Goal: Information Seeking & Learning: Learn about a topic

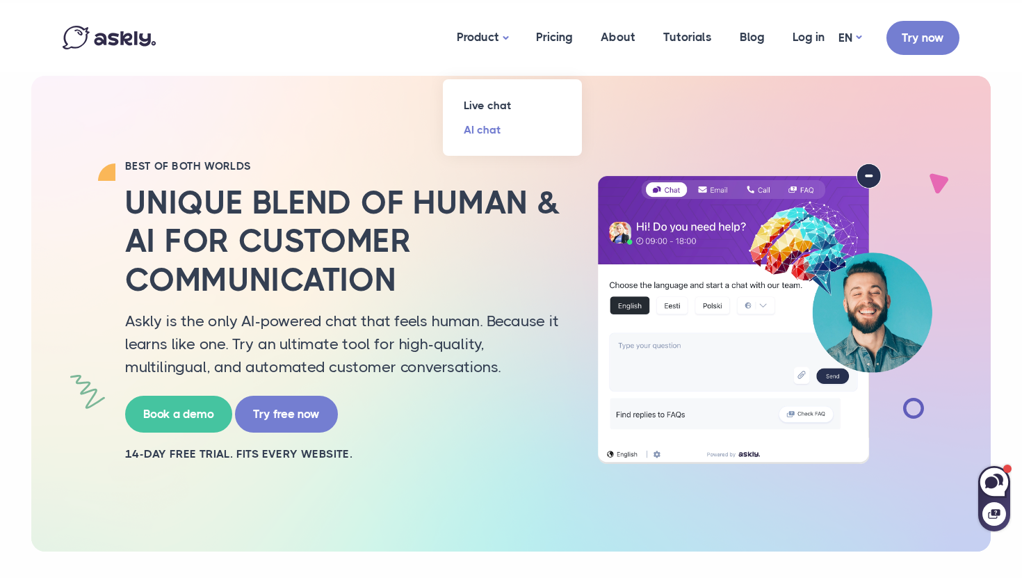
click at [487, 127] on link "AI chat" at bounding box center [512, 129] width 139 height 24
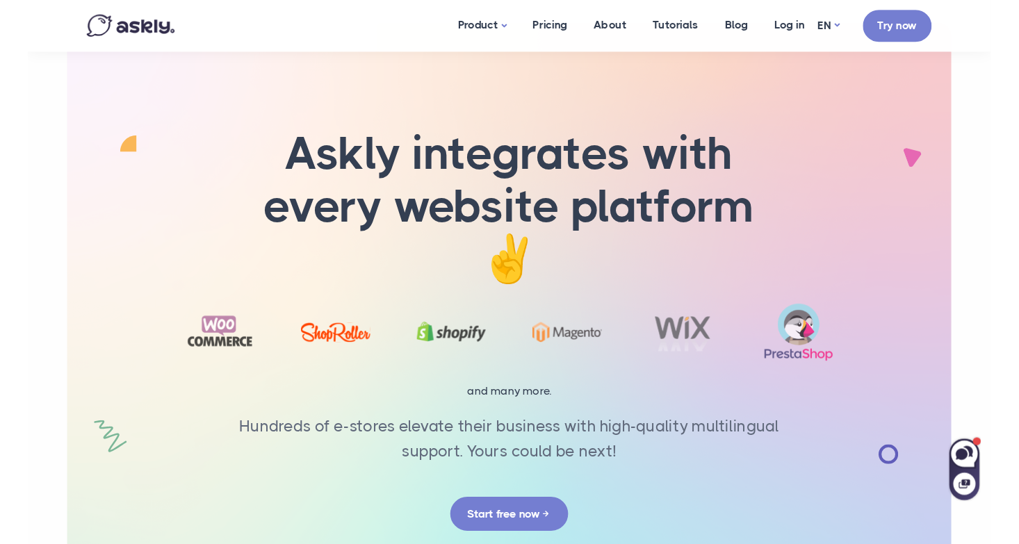
scroll to position [4930, 0]
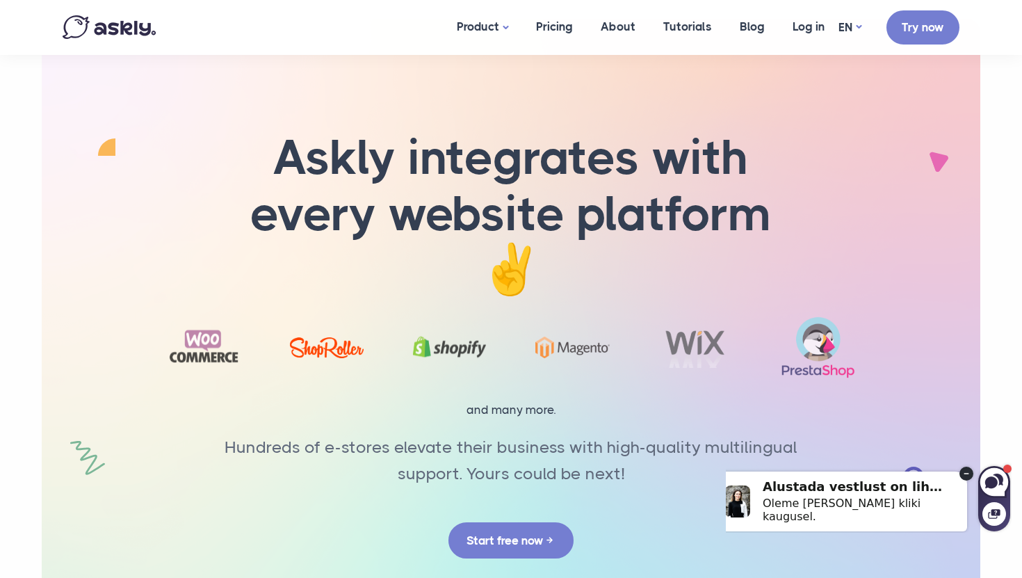
click at [967, 476] on circle at bounding box center [966, 473] width 14 height 14
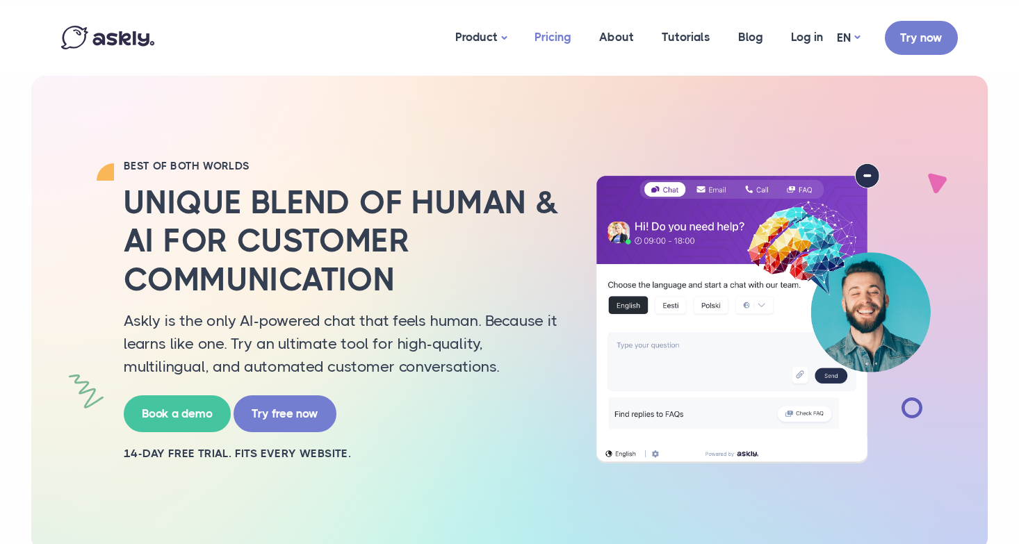
click at [551, 33] on link "Pricing" at bounding box center [553, 36] width 65 height 67
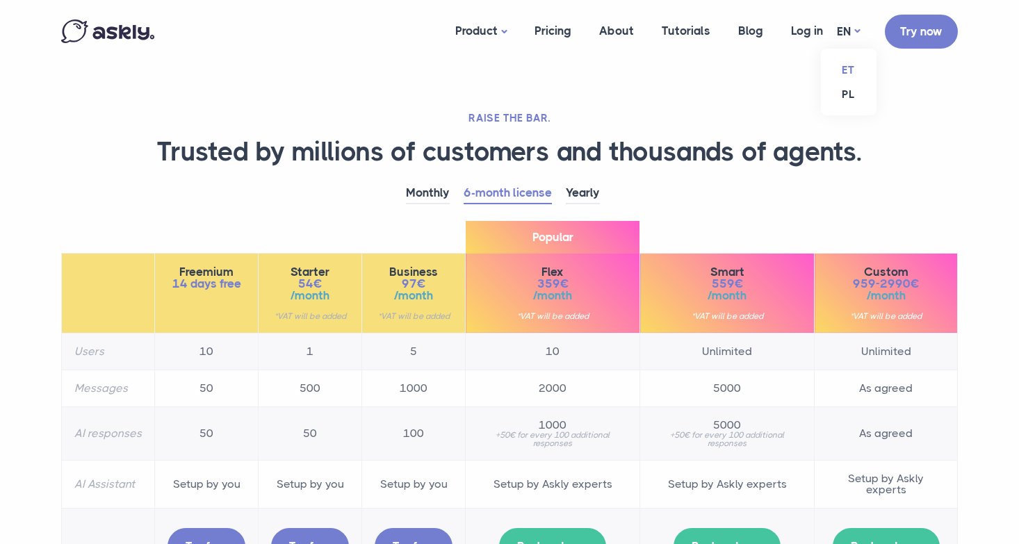
click at [852, 65] on link "ET" at bounding box center [849, 70] width 56 height 24
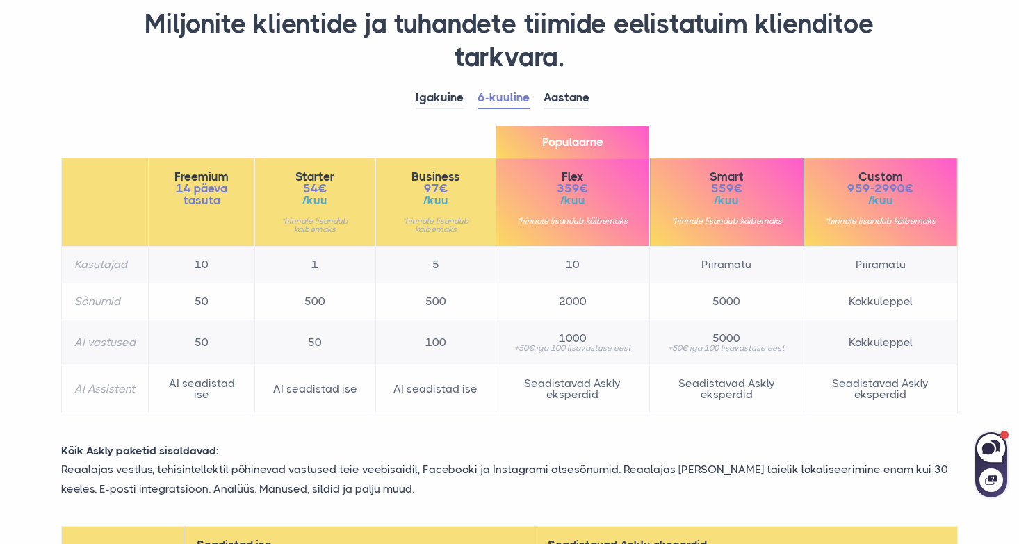
scroll to position [127, 0]
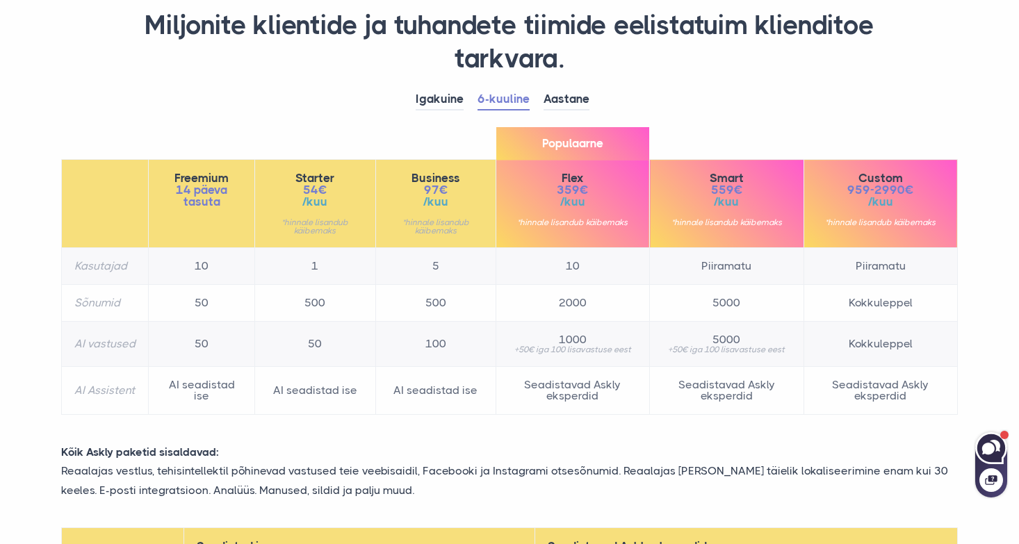
click at [997, 450] on icon at bounding box center [995, 446] width 10 height 12
select select "**"
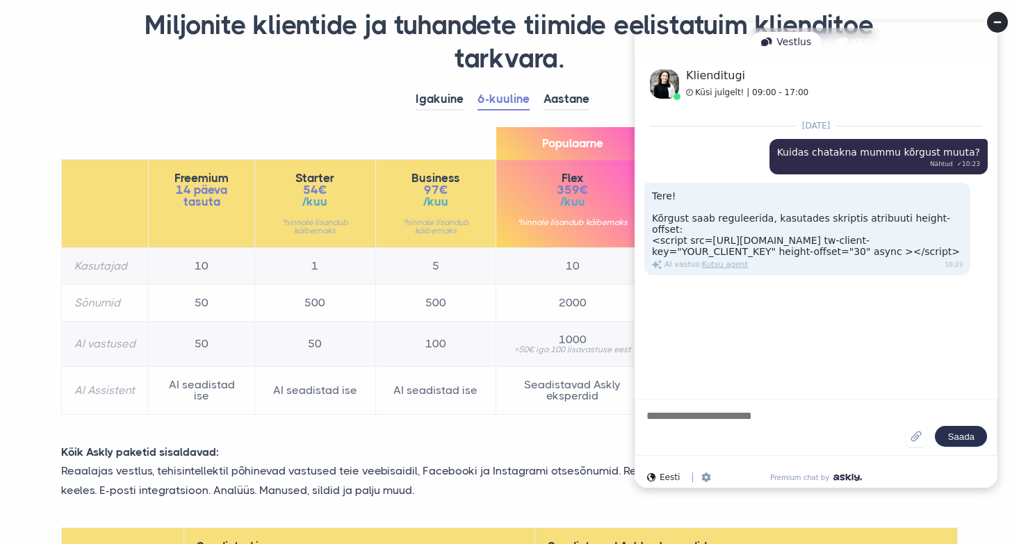
click at [1000, 29] on circle at bounding box center [997, 22] width 21 height 21
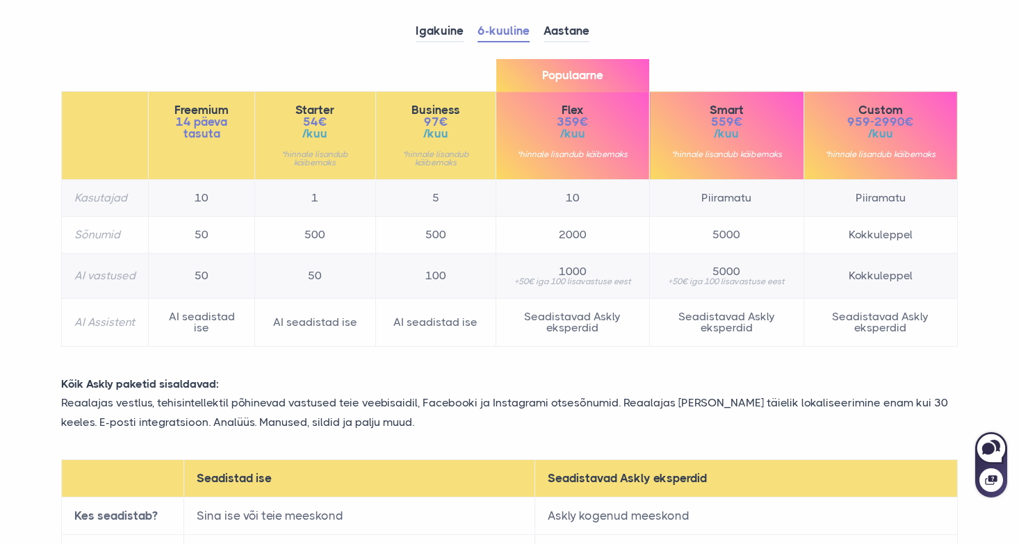
scroll to position [197, 0]
